Goal: Navigation & Orientation: Find specific page/section

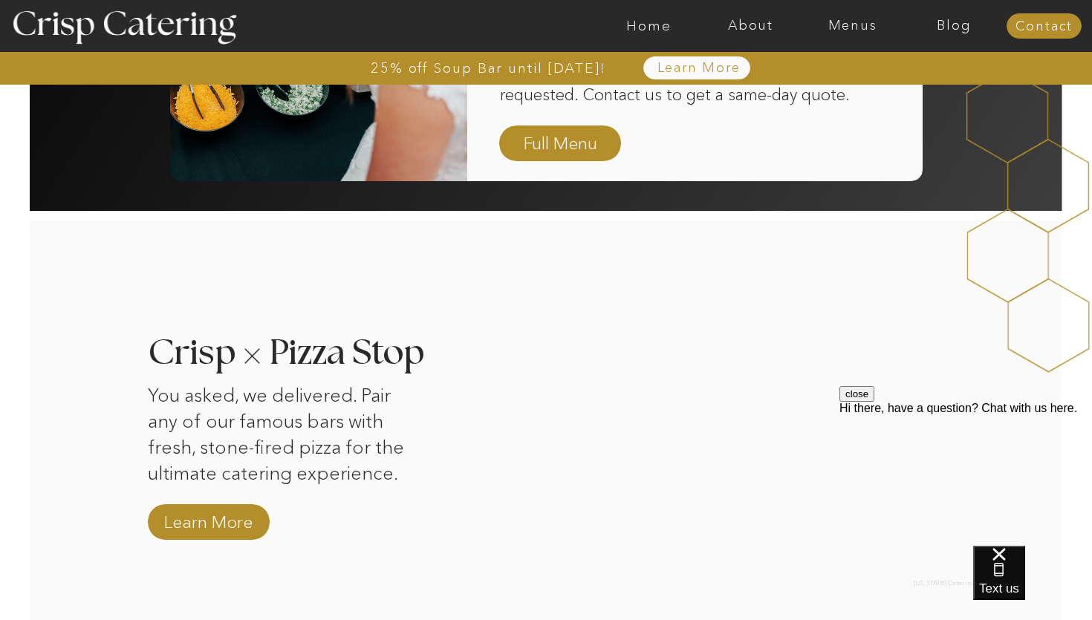
scroll to position [1284, 0]
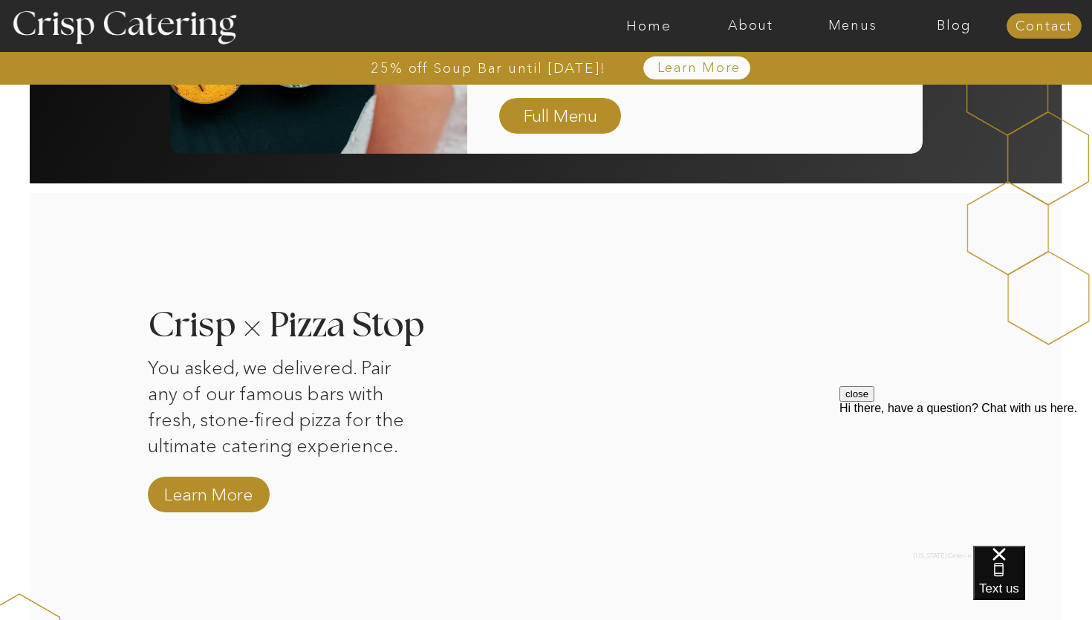
click at [874, 402] on button "close" at bounding box center [857, 394] width 35 height 16
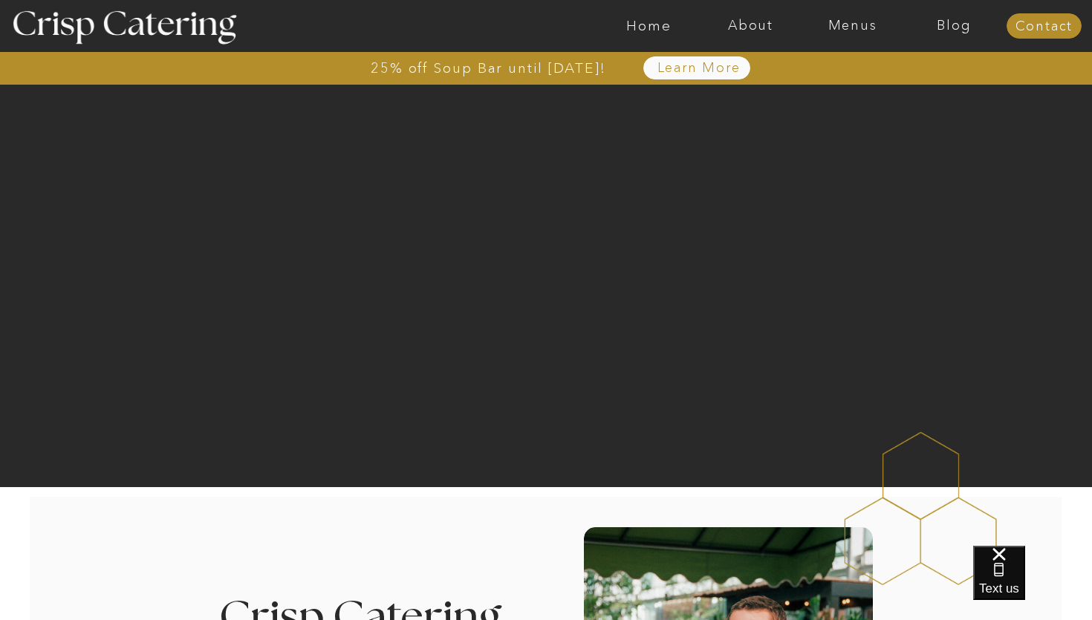
scroll to position [0, 0]
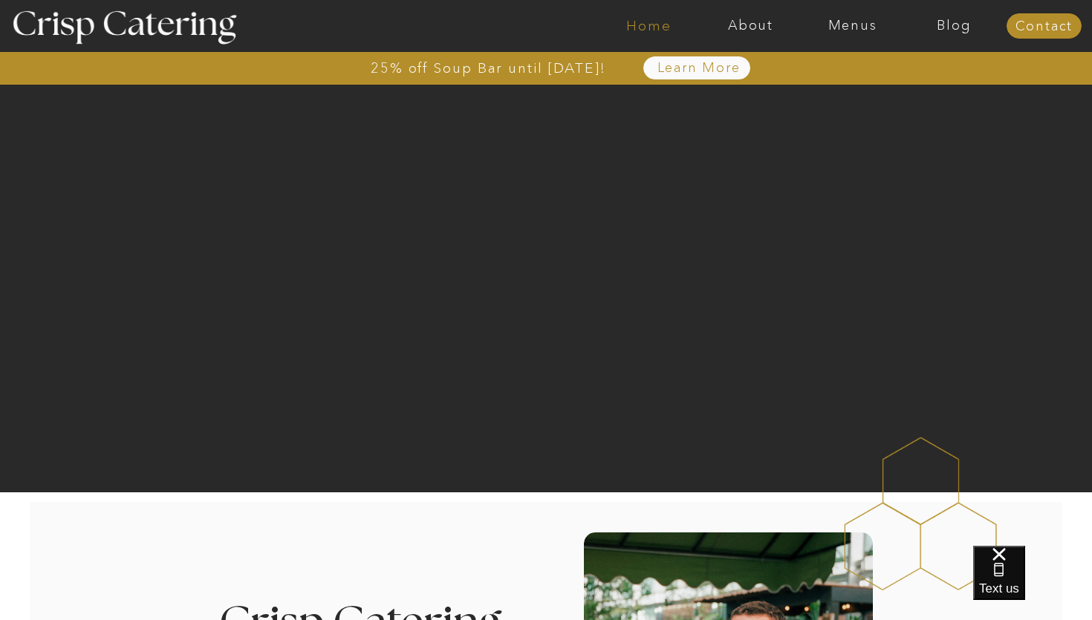
click at [656, 27] on nav "Home" at bounding box center [649, 26] width 102 height 15
click at [740, 36] on div at bounding box center [604, 26] width 2356 height 52
click at [745, 33] on nav "About" at bounding box center [751, 26] width 102 height 15
click at [846, 28] on nav "Menus" at bounding box center [853, 26] width 102 height 15
click at [818, 70] on nav "Summer (Mar-Aug)" at bounding box center [856, 67] width 133 height 14
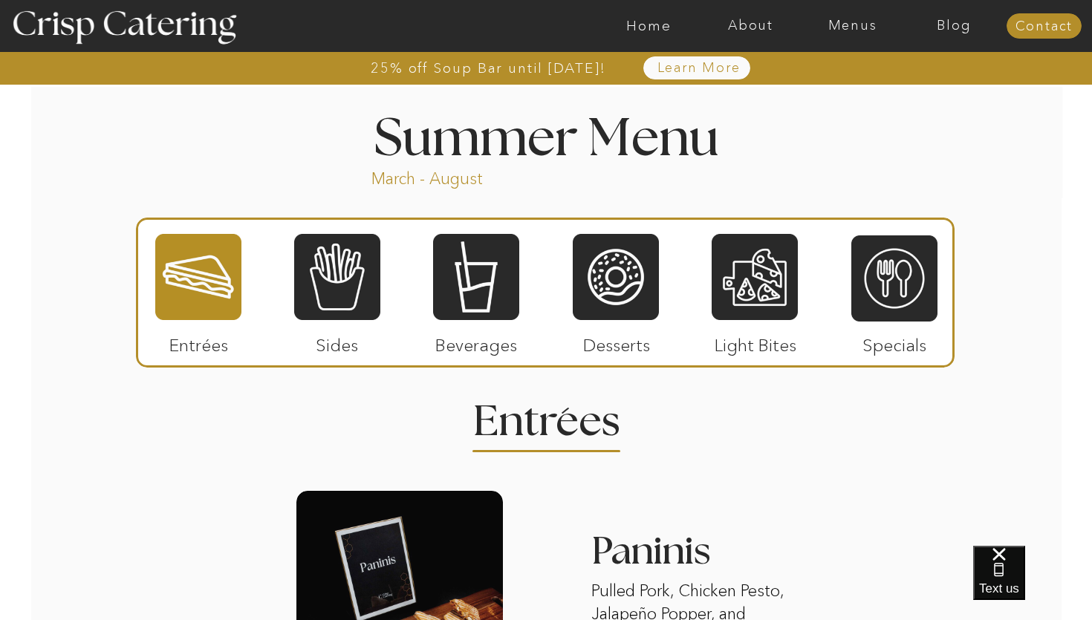
scroll to position [1227, 0]
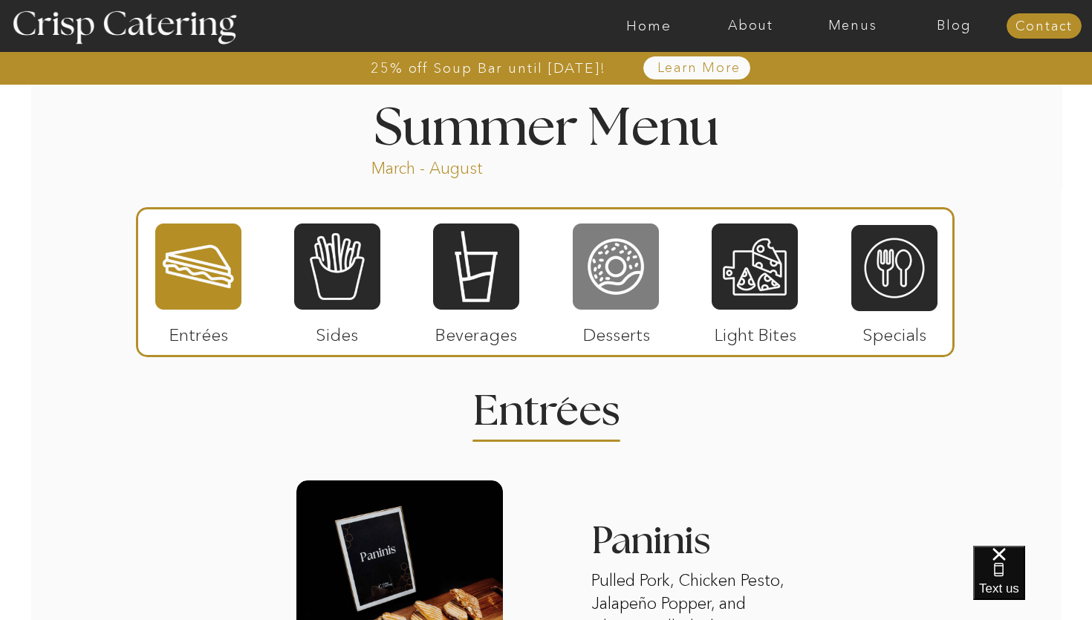
click at [629, 271] on div at bounding box center [616, 266] width 86 height 89
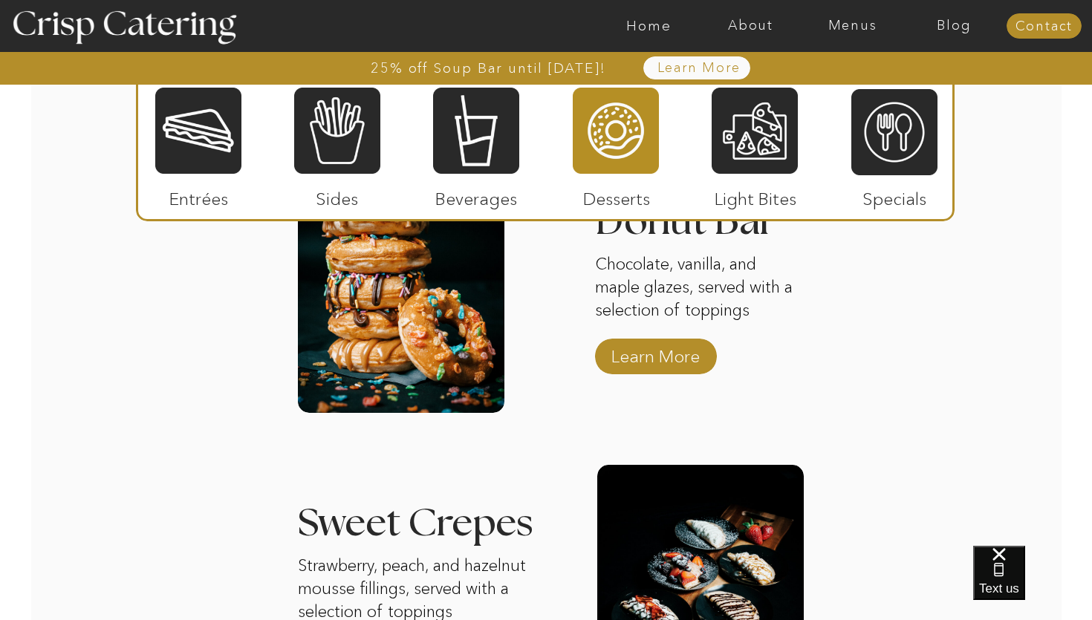
scroll to position [1536, 0]
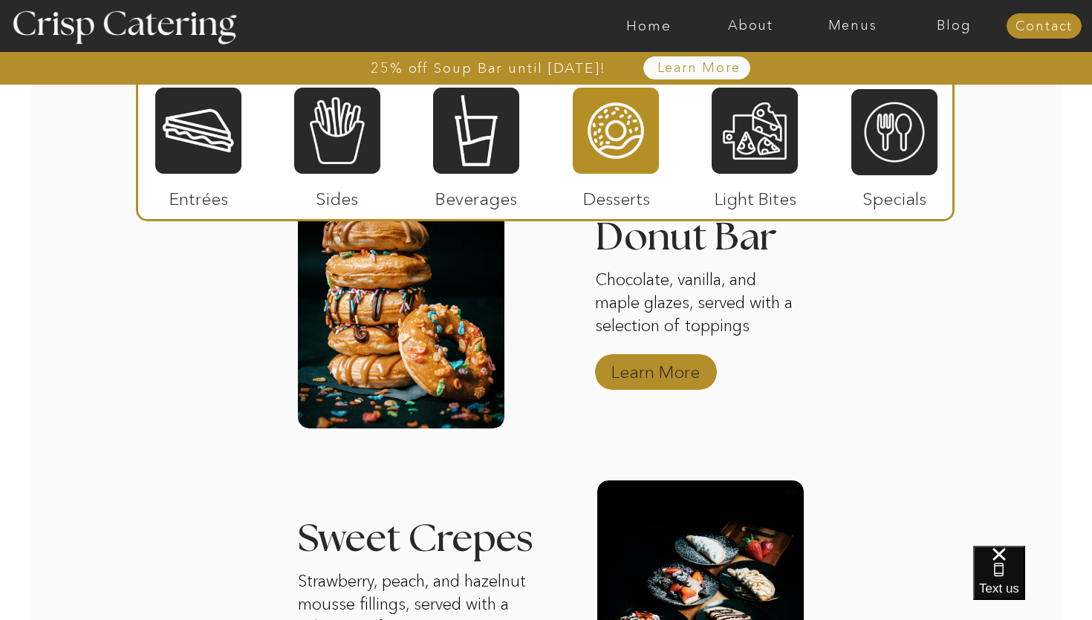
click at [681, 377] on p "Learn More" at bounding box center [655, 368] width 99 height 43
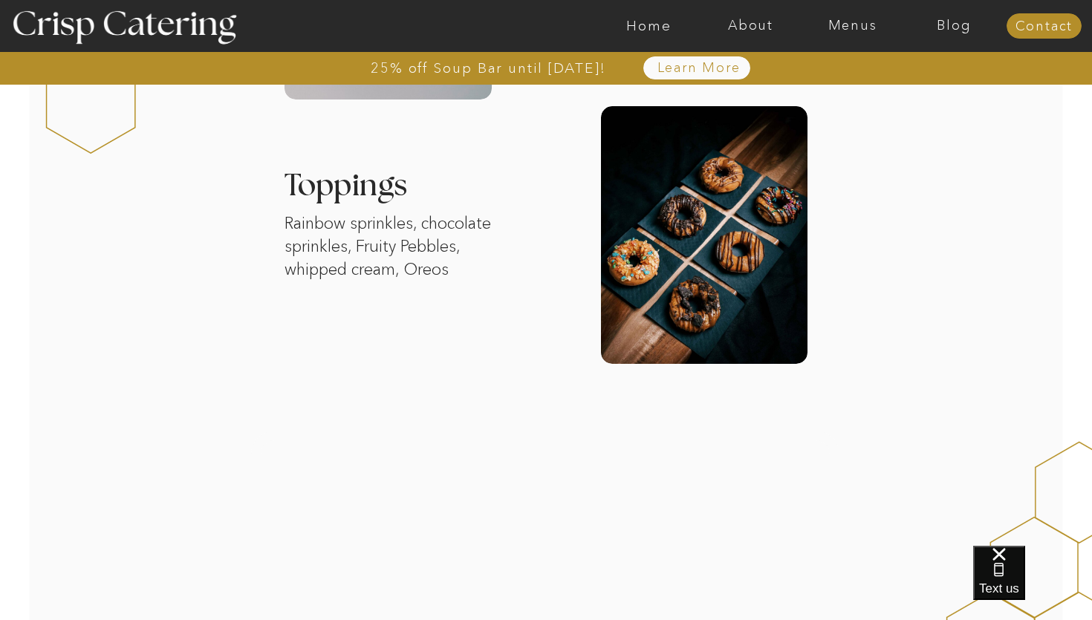
scroll to position [701, 0]
